Goal: Task Accomplishment & Management: Use online tool/utility

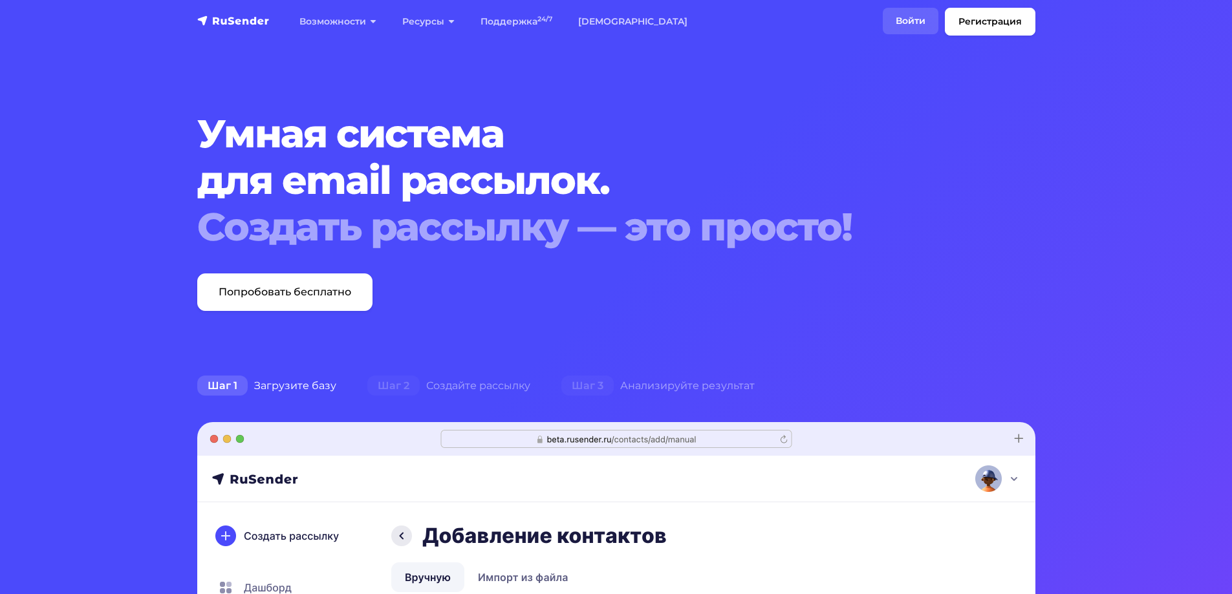
click at [911, 14] on link "Войти" at bounding box center [911, 21] width 56 height 27
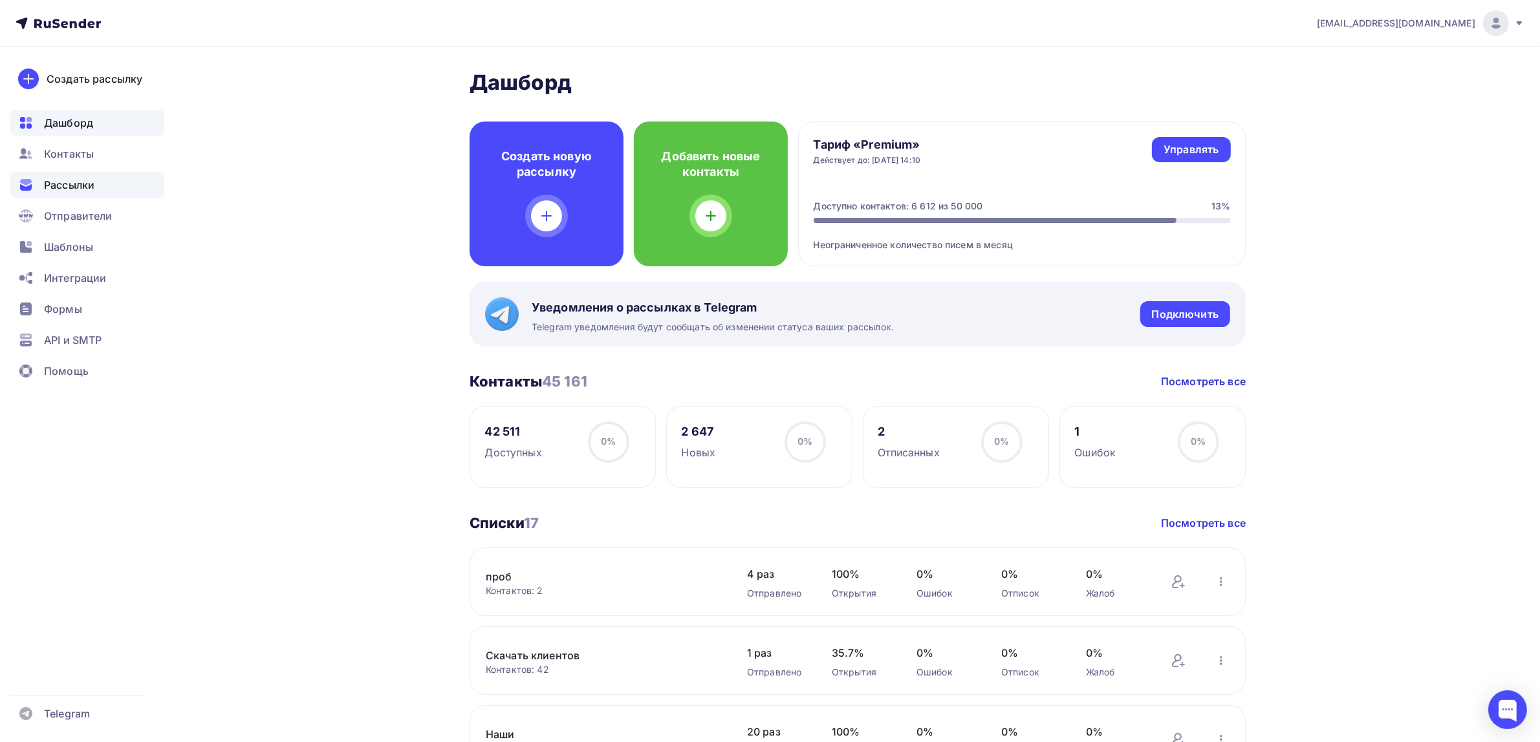
click at [114, 182] on div "Рассылки" at bounding box center [87, 185] width 154 height 26
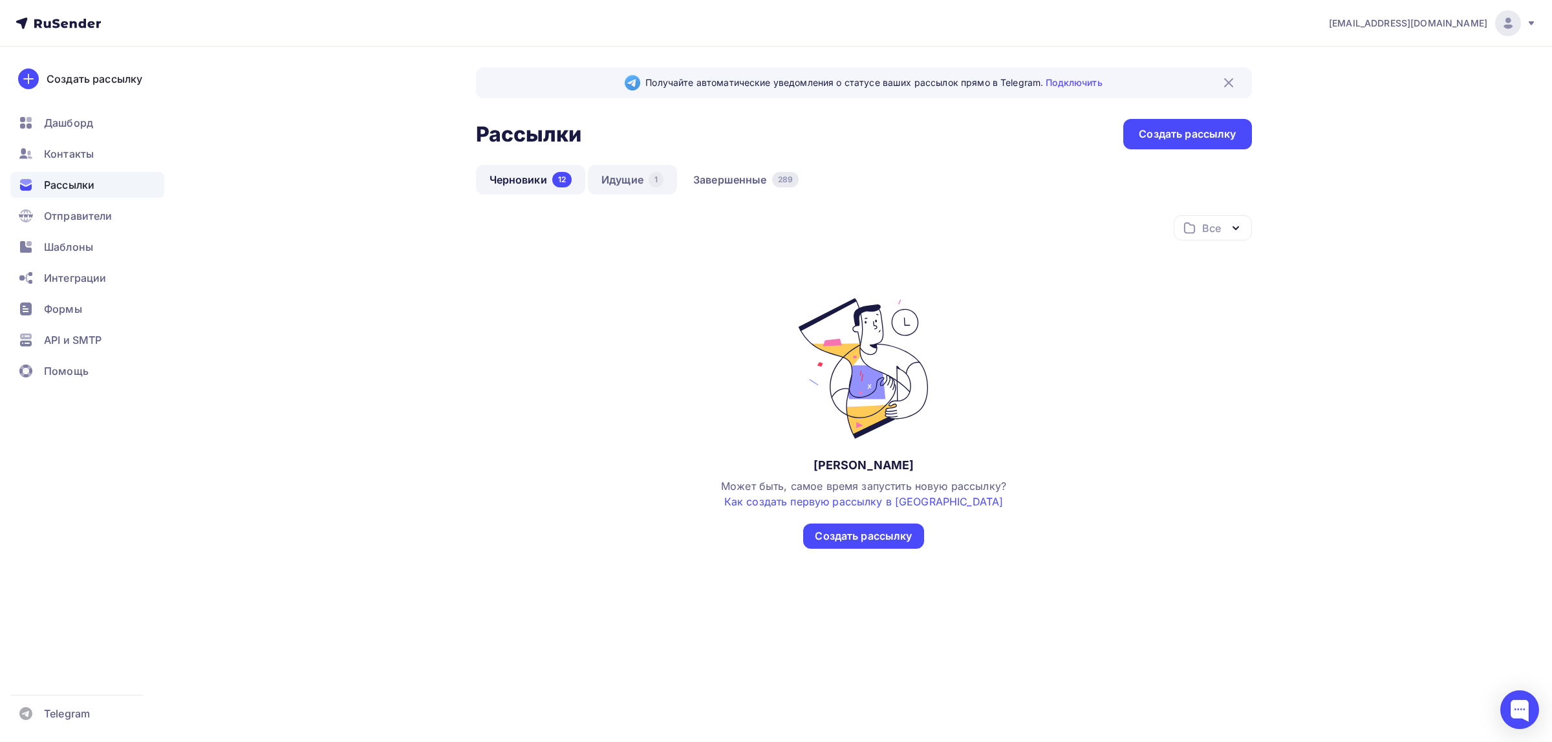
click at [632, 181] on link "Идущие 1" at bounding box center [632, 180] width 89 height 30
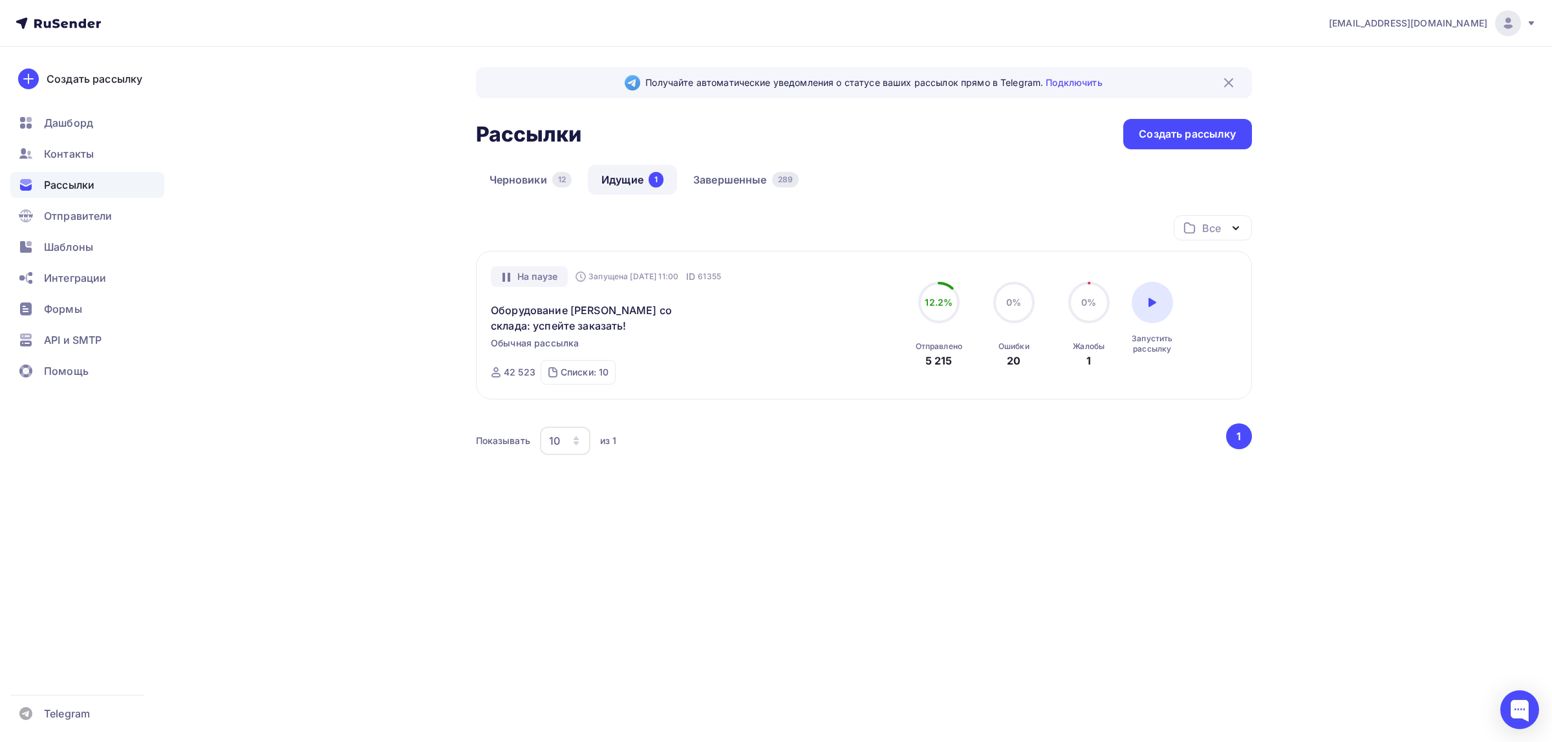
click at [91, 261] on ul "Дашборд Контакты Рассылки Отправители Шаблоны Интеграции Формы API и SMTP Помощь" at bounding box center [87, 250] width 154 height 281
click at [82, 243] on span "Шаблоны" at bounding box center [68, 247] width 49 height 16
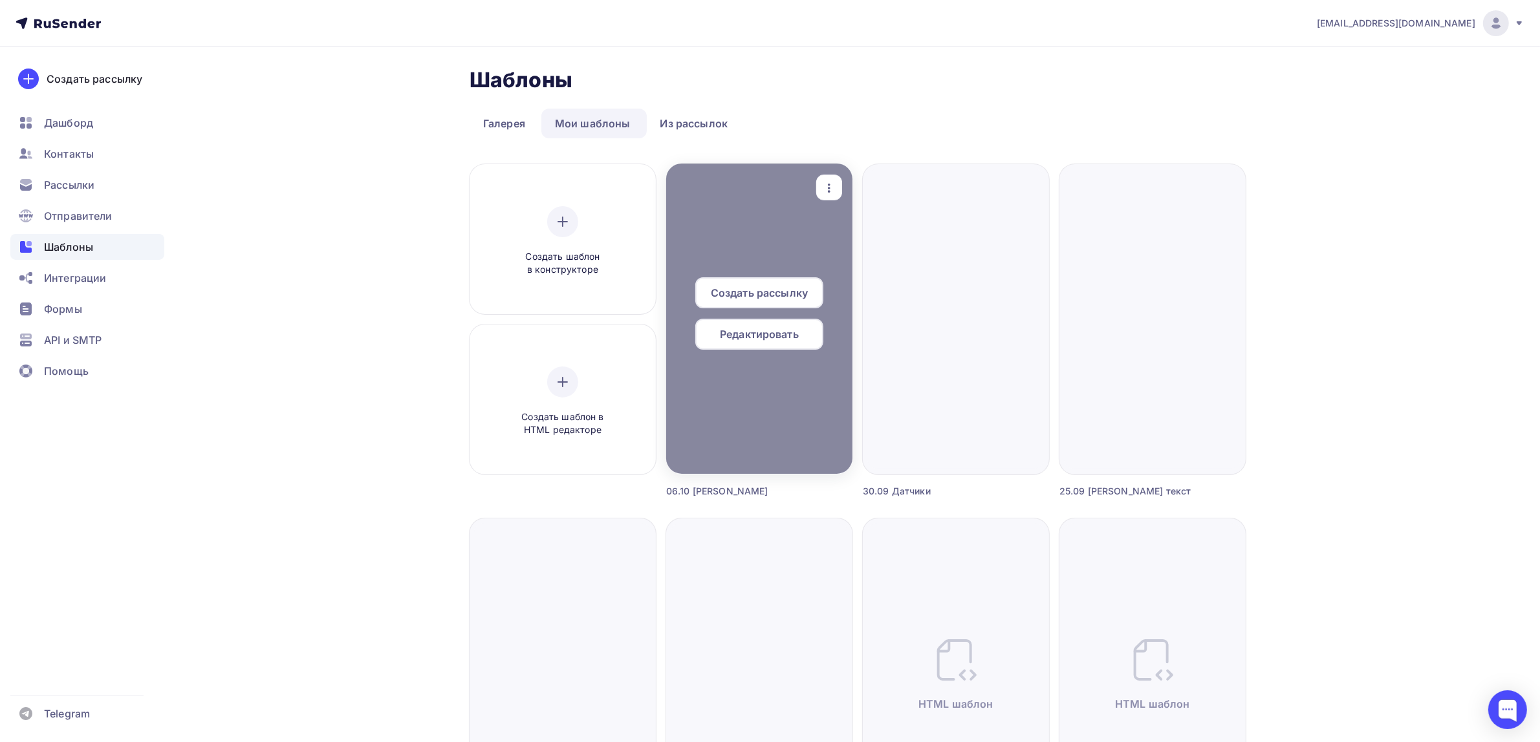
click at [822, 188] on icon "button" at bounding box center [829, 188] width 16 height 16
click at [843, 244] on icon at bounding box center [840, 252] width 16 height 16
